Goal: Find specific page/section: Find specific page/section

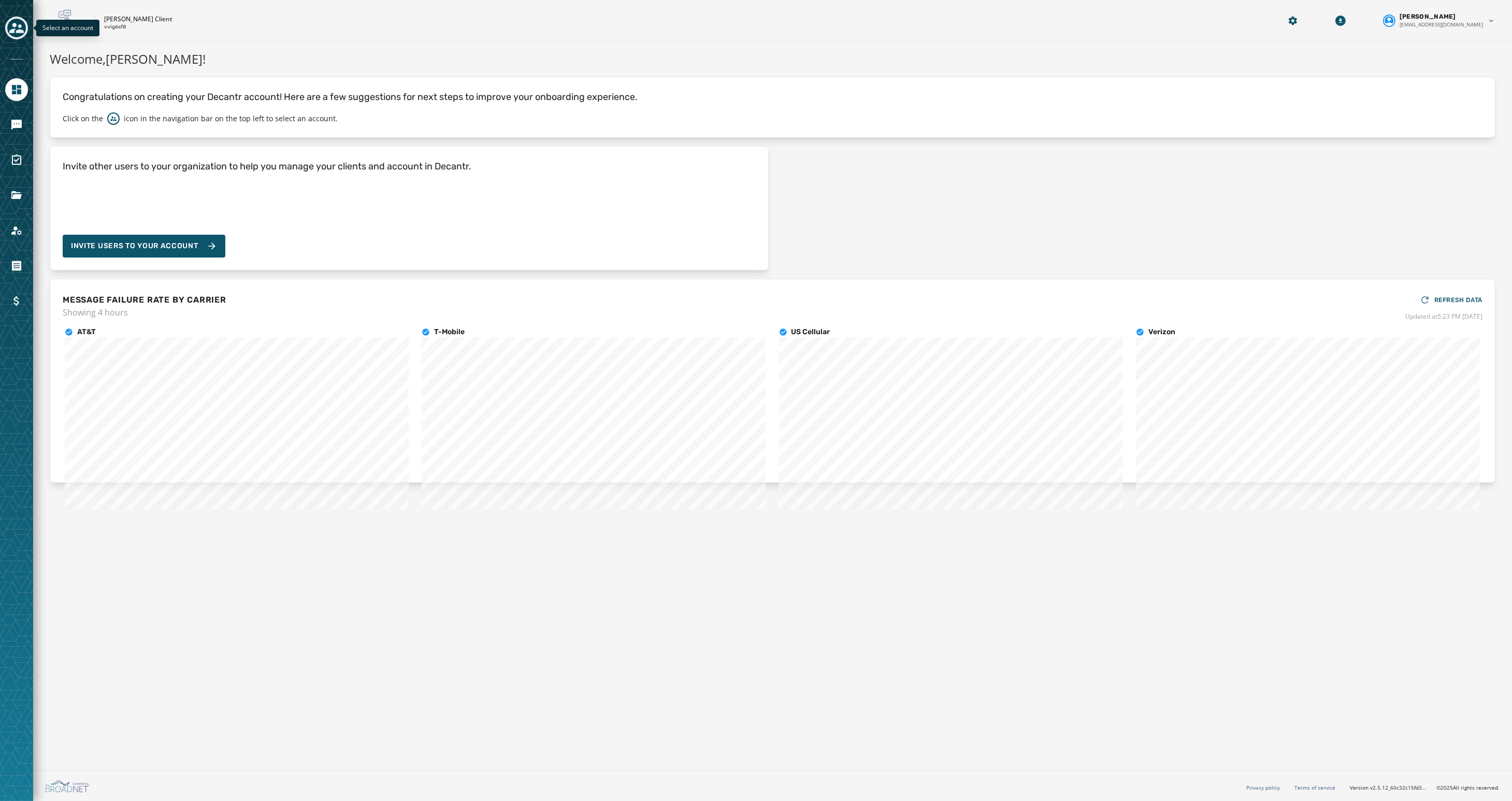
click at [22, 27] on icon "Toggle account select drawer" at bounding box center [16, 27] width 14 height 14
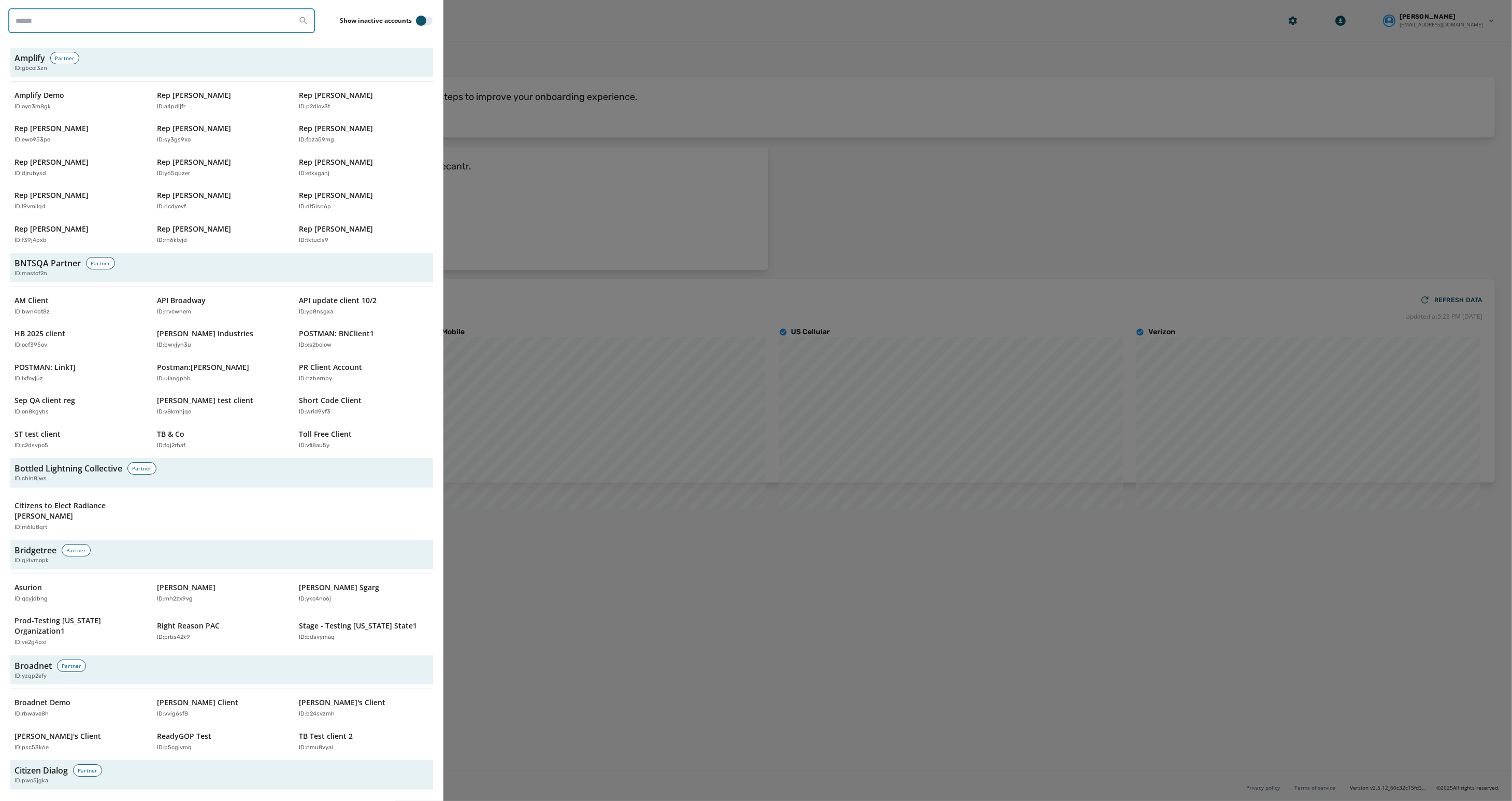
click at [60, 22] on input "search" at bounding box center [161, 20] width 307 height 25
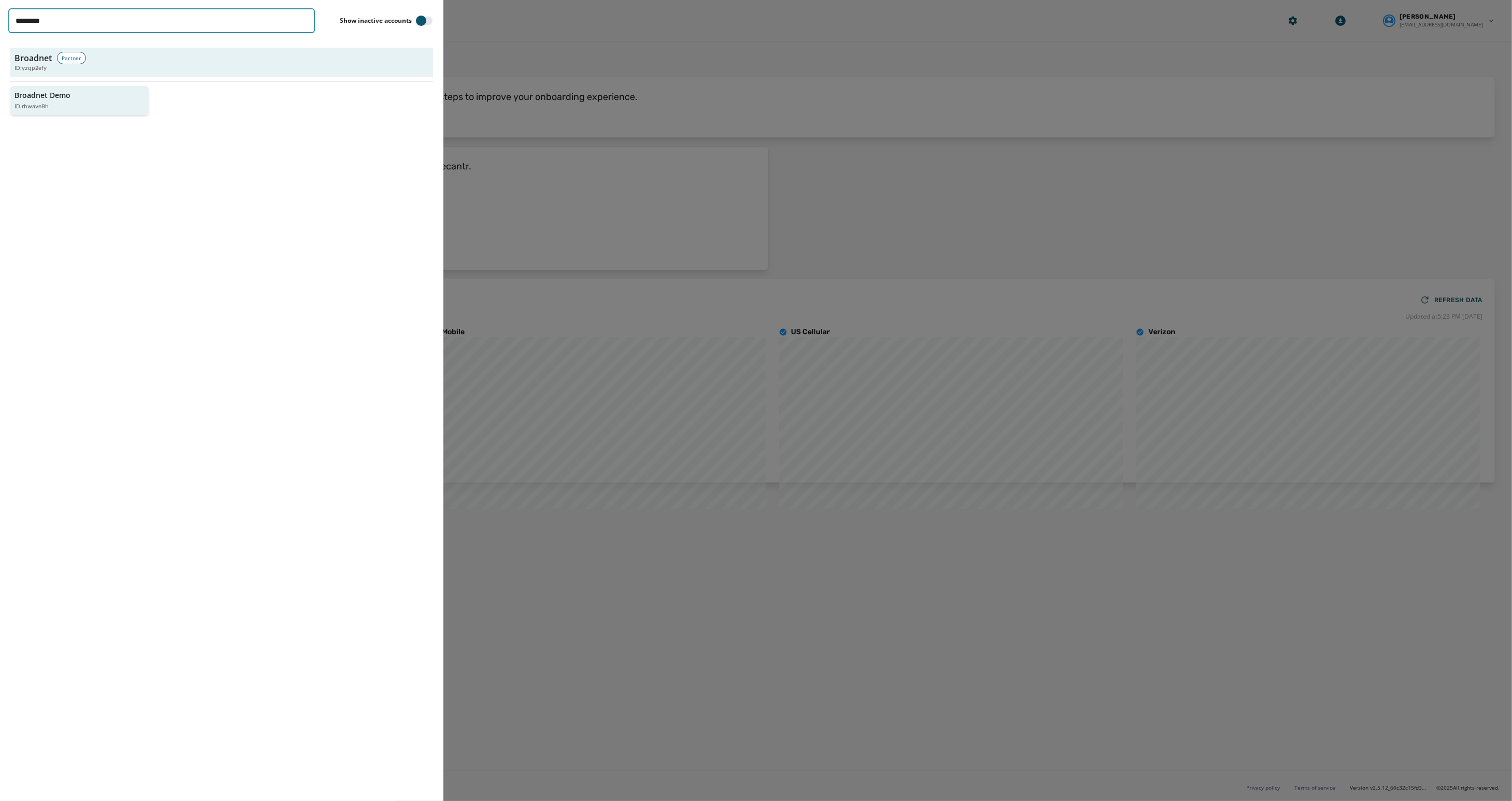
type input "********"
click at [49, 108] on div "ID: rbwave8h" at bounding box center [74, 107] width 119 height 9
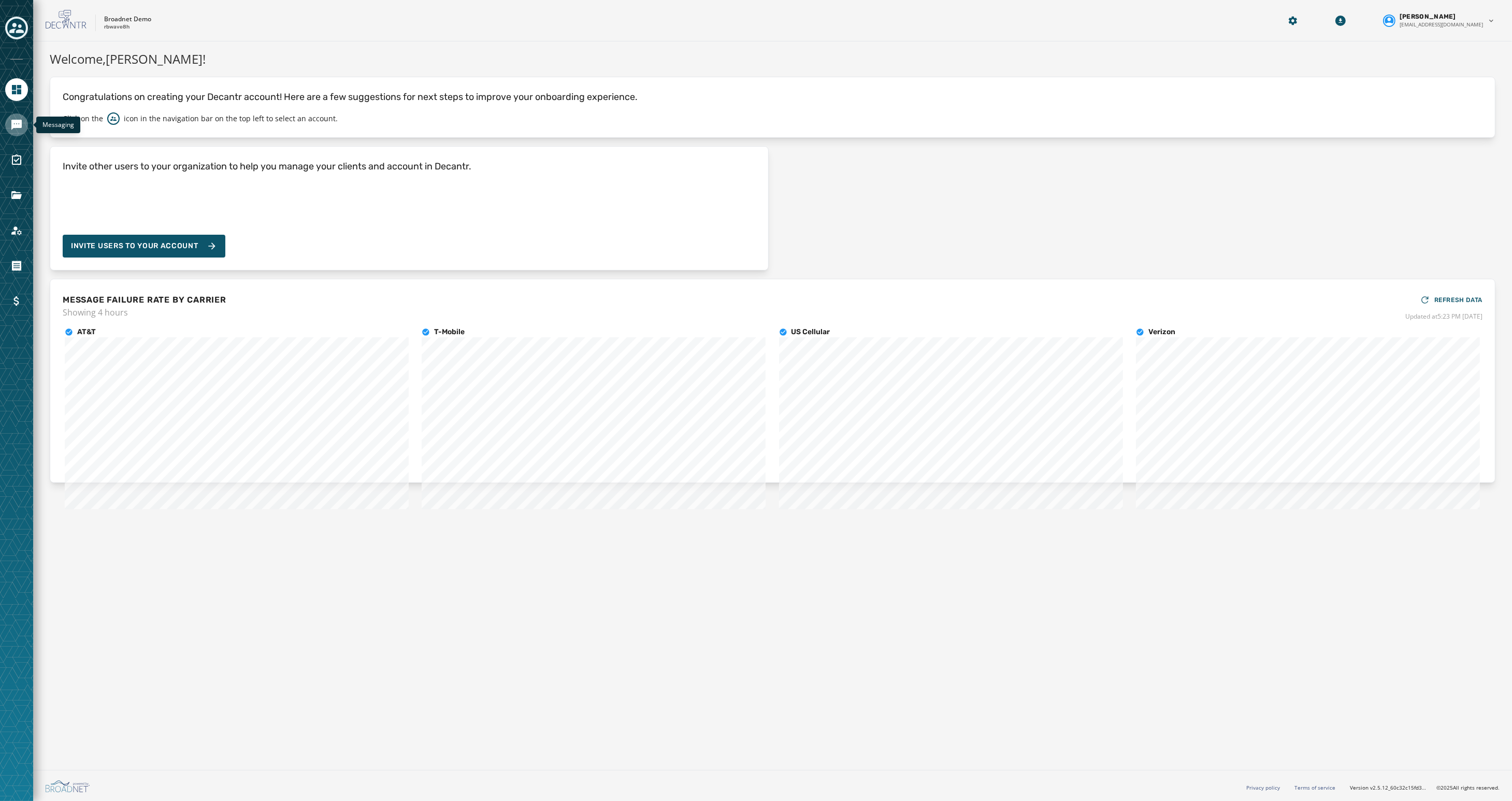
click at [19, 129] on icon "Navigate to Messaging" at bounding box center [17, 125] width 12 height 12
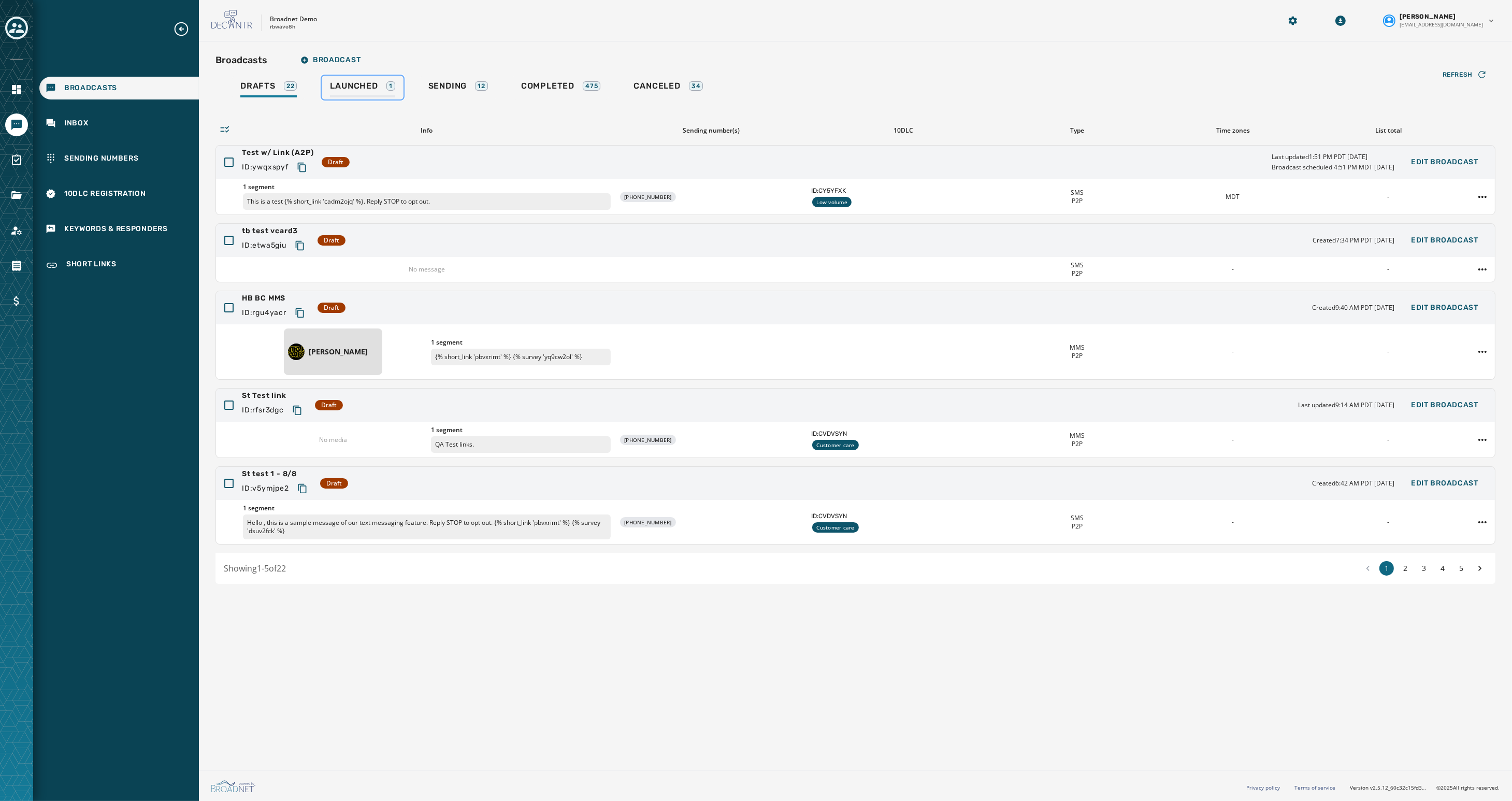
click at [346, 93] on div "Launched 1" at bounding box center [362, 89] width 65 height 17
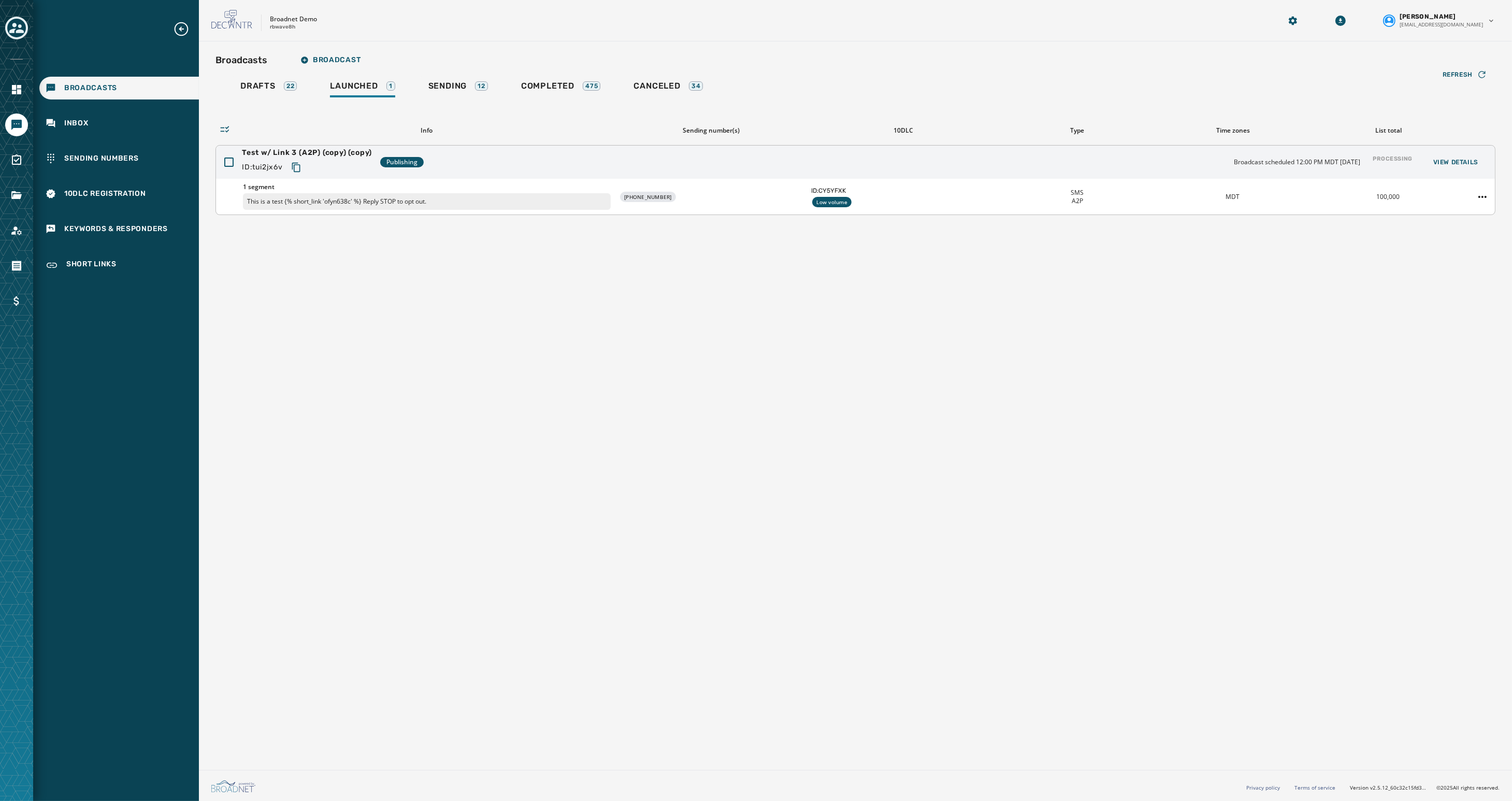
click at [298, 167] on icon "Copy text to clipboard" at bounding box center [296, 167] width 11 height 11
click at [669, 387] on div "Broadcasts Broadcast Drafts 22 Launched 1 Sending 12 Completed 475 Canceled 34 …" at bounding box center [855, 404] width 1313 height 724
